Goal: Communication & Community: Answer question/provide support

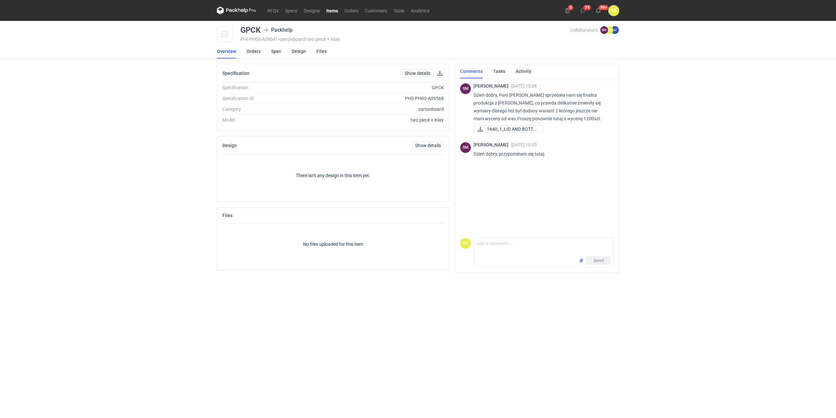
click at [334, 12] on link "Items" at bounding box center [332, 11] width 18 height 8
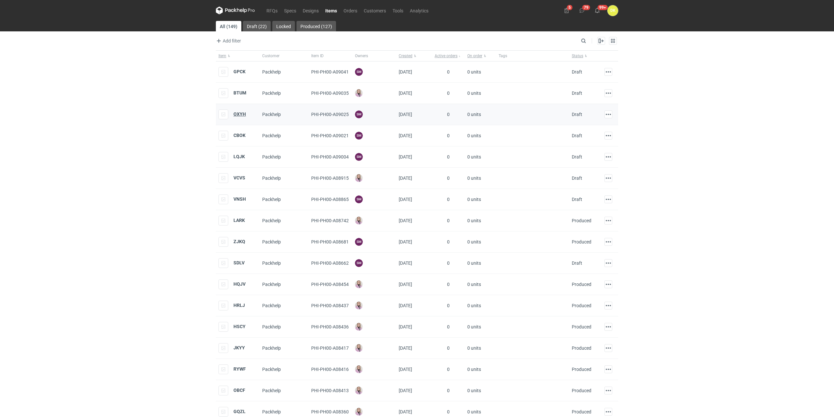
click at [241, 115] on strong "OXYH" at bounding box center [240, 113] width 12 height 5
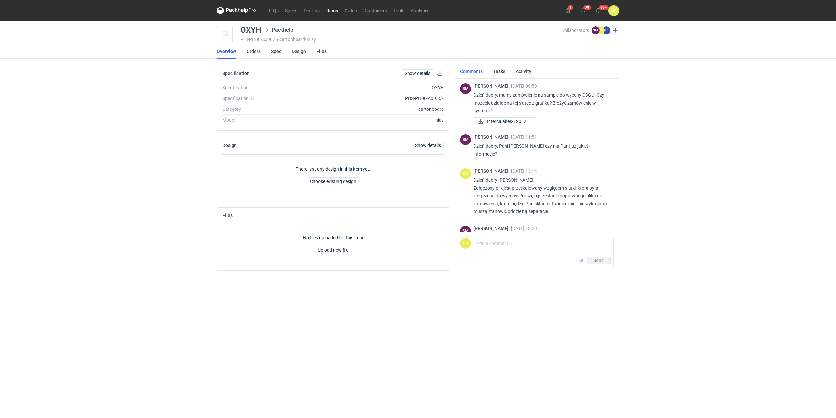
click at [590, 95] on p "Dzień dobry, mamy zamówienie na sample do wyceny CBGU. Czy możecie działać na t…" at bounding box center [541, 103] width 135 height 24
copy p "CBGU"
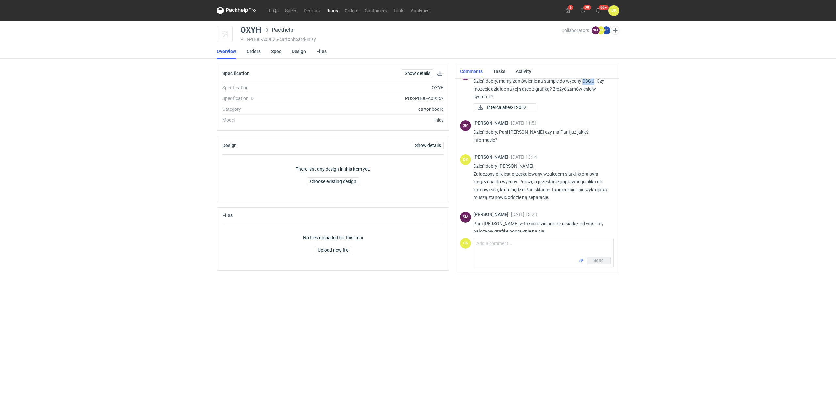
scroll to position [16, 0]
click at [493, 284] on div "SM Sebastian Markut 05 Sep 2025 09:58 Dzień dobry, mamy zamówienie na sample do…" at bounding box center [537, 181] width 164 height 205
click at [490, 241] on textarea "Comment message" at bounding box center [543, 244] width 139 height 18
type textarea "Panie Sebastianie, Załączam siatki."
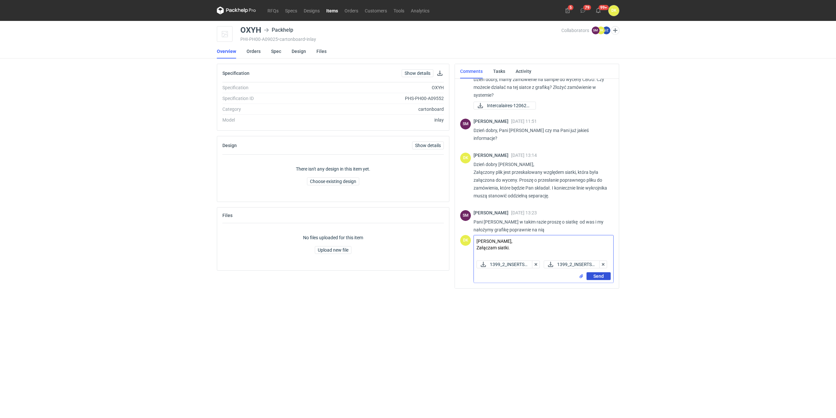
click at [593, 283] on div "Send" at bounding box center [543, 277] width 139 height 10
click at [595, 278] on span "Send" at bounding box center [599, 276] width 10 height 5
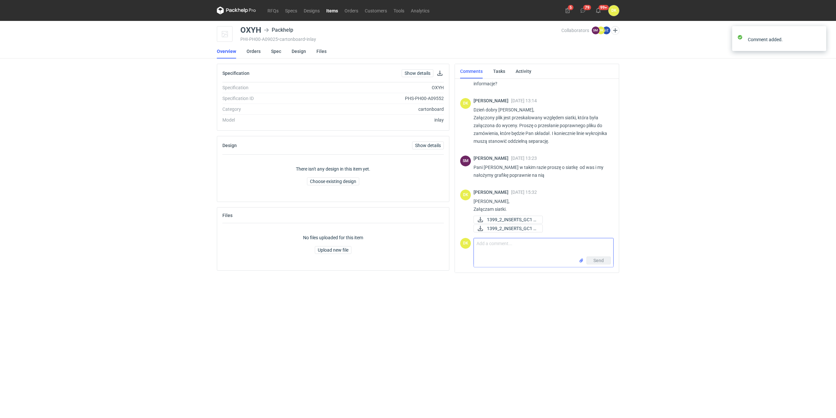
scroll to position [68, 0]
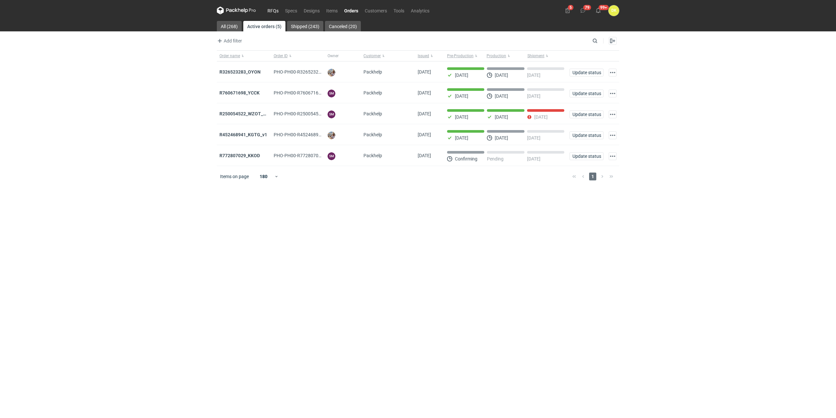
click at [275, 10] on link "RFQs" at bounding box center [273, 11] width 18 height 8
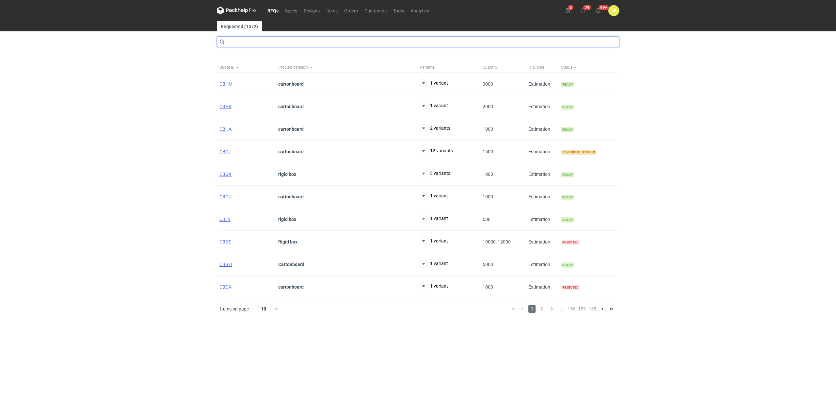
click at [273, 42] on input "text" at bounding box center [418, 42] width 402 height 10
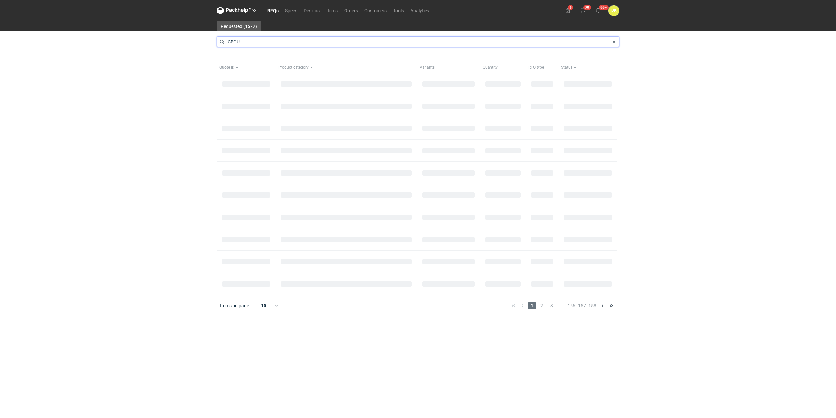
type input "CBGU"
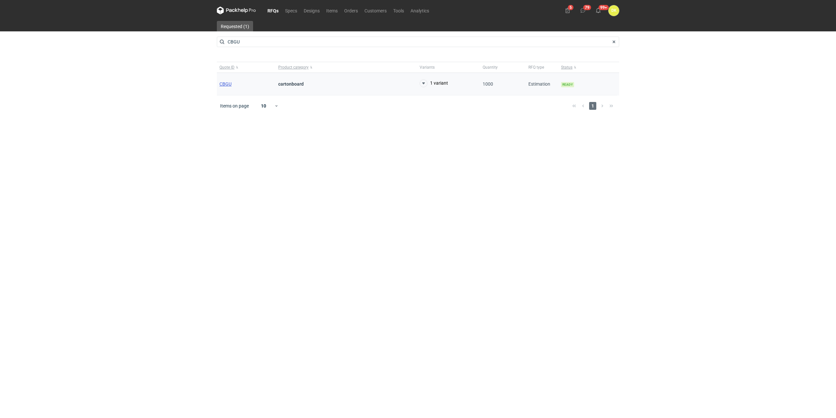
click at [224, 82] on span "CBGU" at bounding box center [226, 83] width 12 height 5
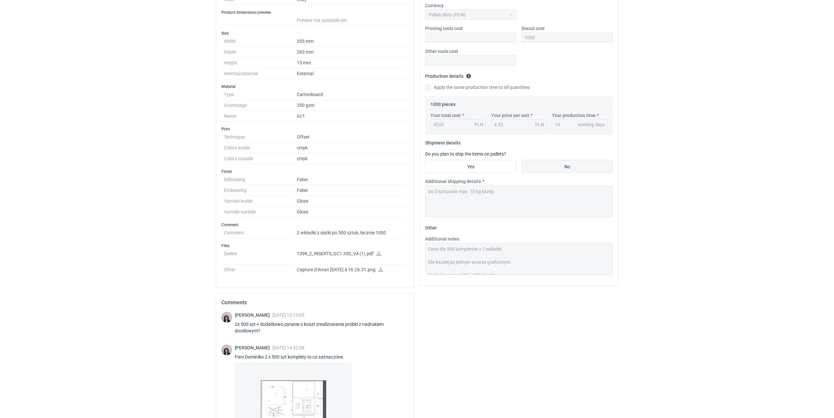
scroll to position [227, 0]
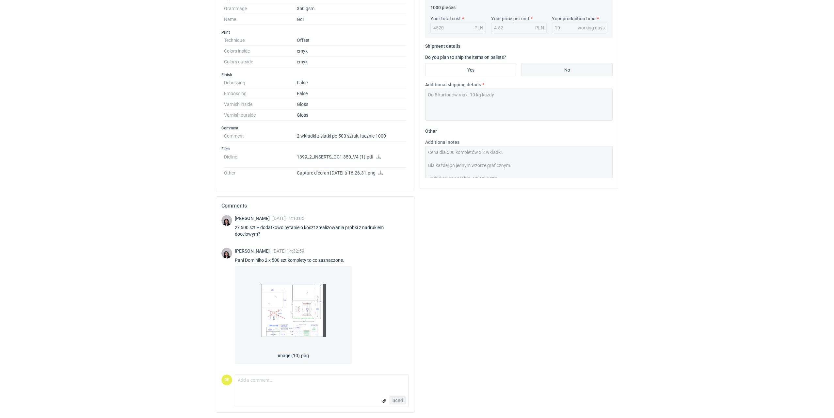
click at [379, 156] on icon at bounding box center [378, 157] width 5 height 5
click at [600, 369] on div "Your quote This RFQ is a request for quote estimation . This means it's a reque…" at bounding box center [519, 132] width 204 height 570
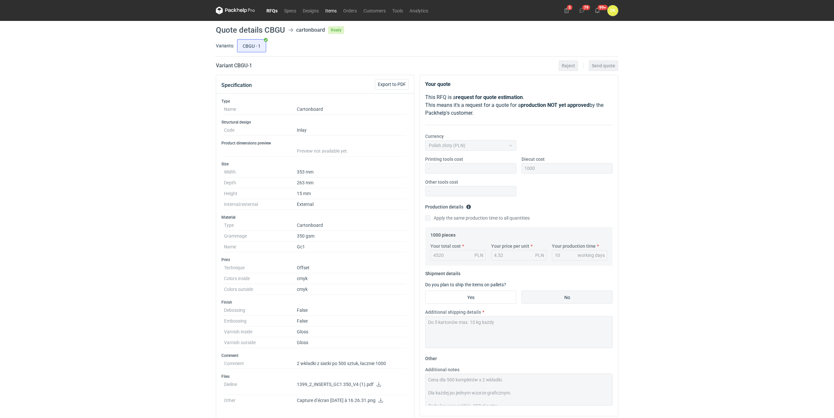
click at [329, 9] on link "Items" at bounding box center [331, 11] width 18 height 8
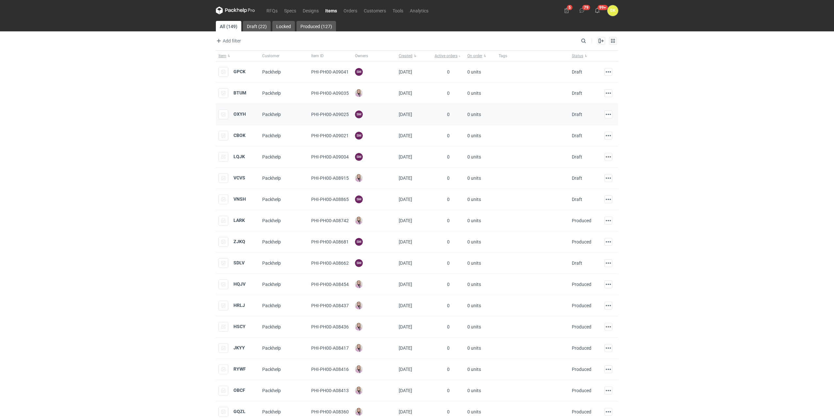
click at [237, 117] on div "OXYH" at bounding box center [232, 114] width 27 height 10
click at [236, 113] on strong "OXYH" at bounding box center [240, 113] width 12 height 5
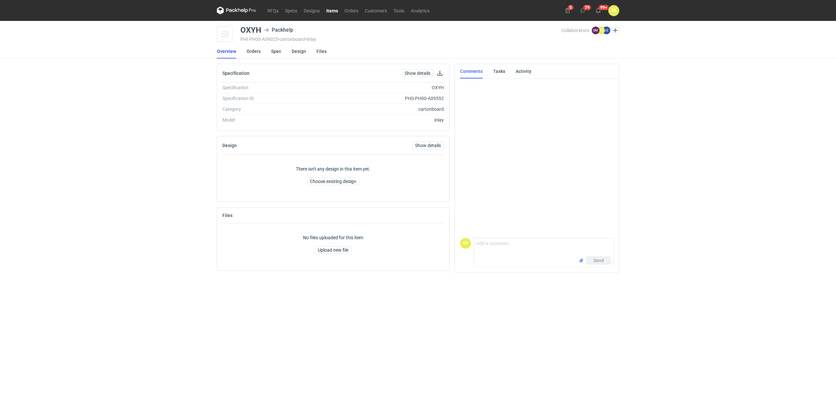
scroll to position [16, 0]
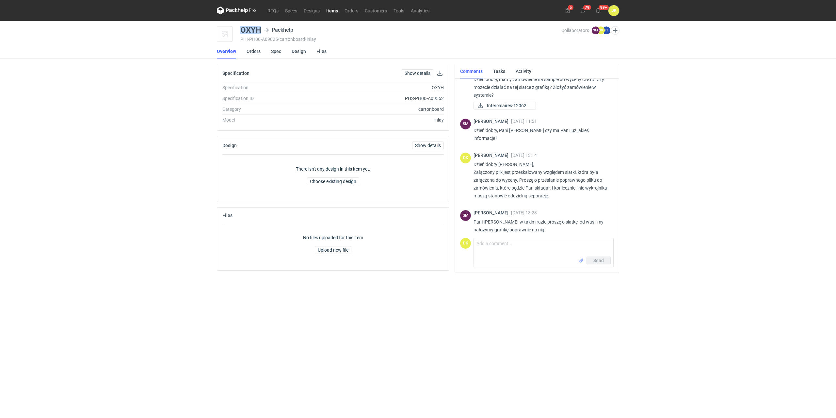
drag, startPoint x: 263, startPoint y: 29, endPoint x: 237, endPoint y: 30, distance: 25.5
click at [237, 30] on div "OXYH Packhelp PHI-PH00-A09025 • cartonboard • inlay Collaborators SM Sebastian …" at bounding box center [418, 34] width 402 height 16
copy div "OXYH"
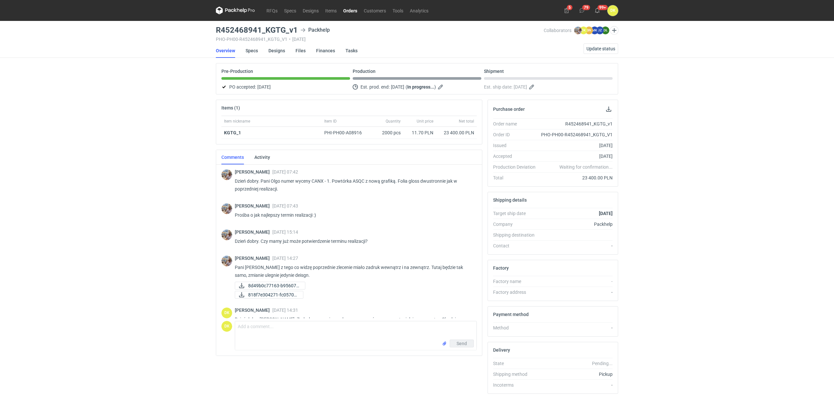
scroll to position [429, 0]
